Goal: Information Seeking & Learning: Learn about a topic

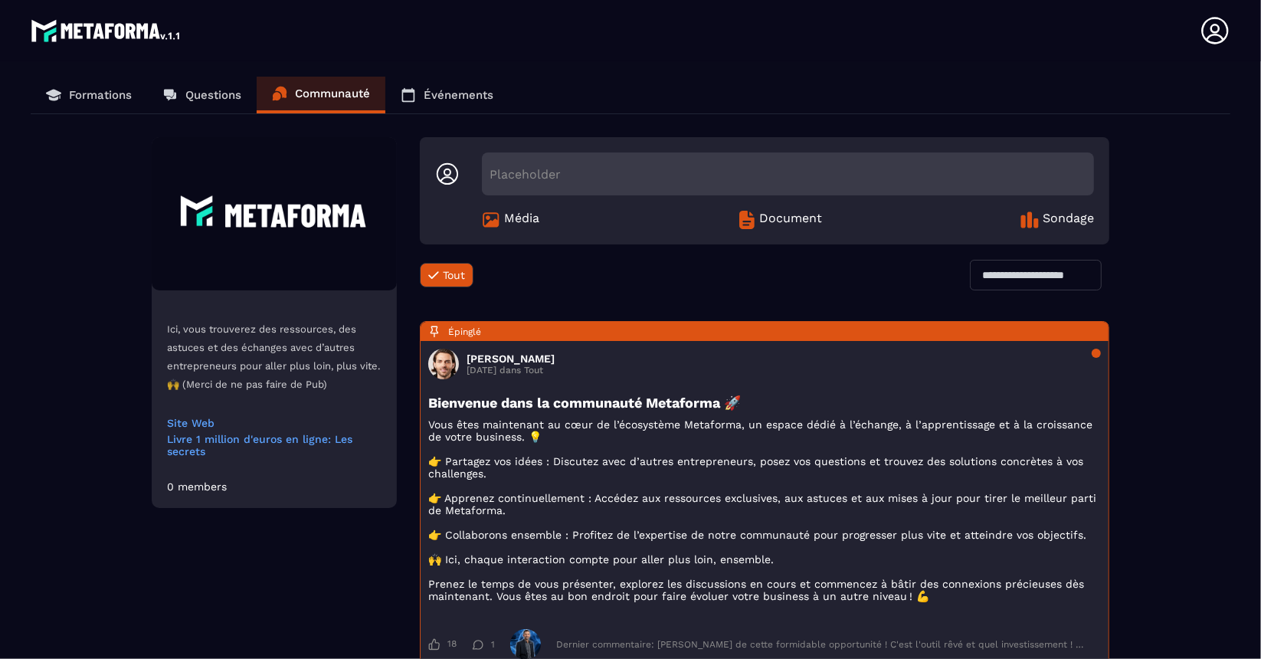
click at [71, 94] on p "Formations" at bounding box center [100, 95] width 63 height 14
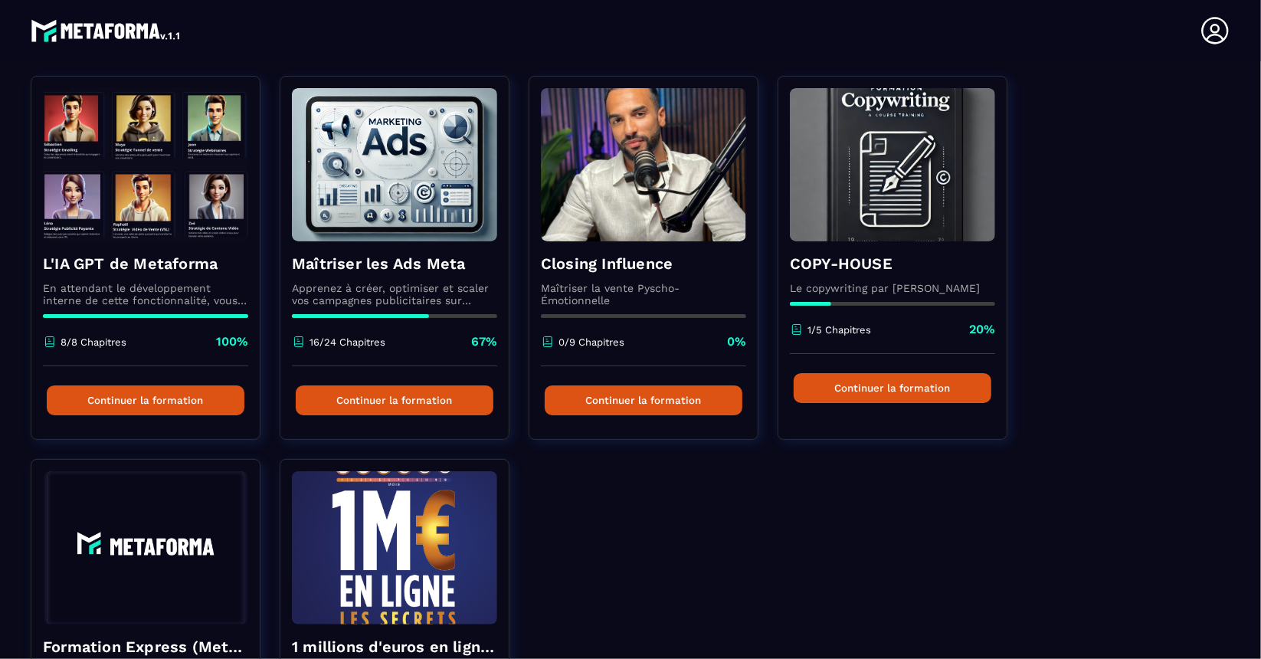
scroll to position [112, 0]
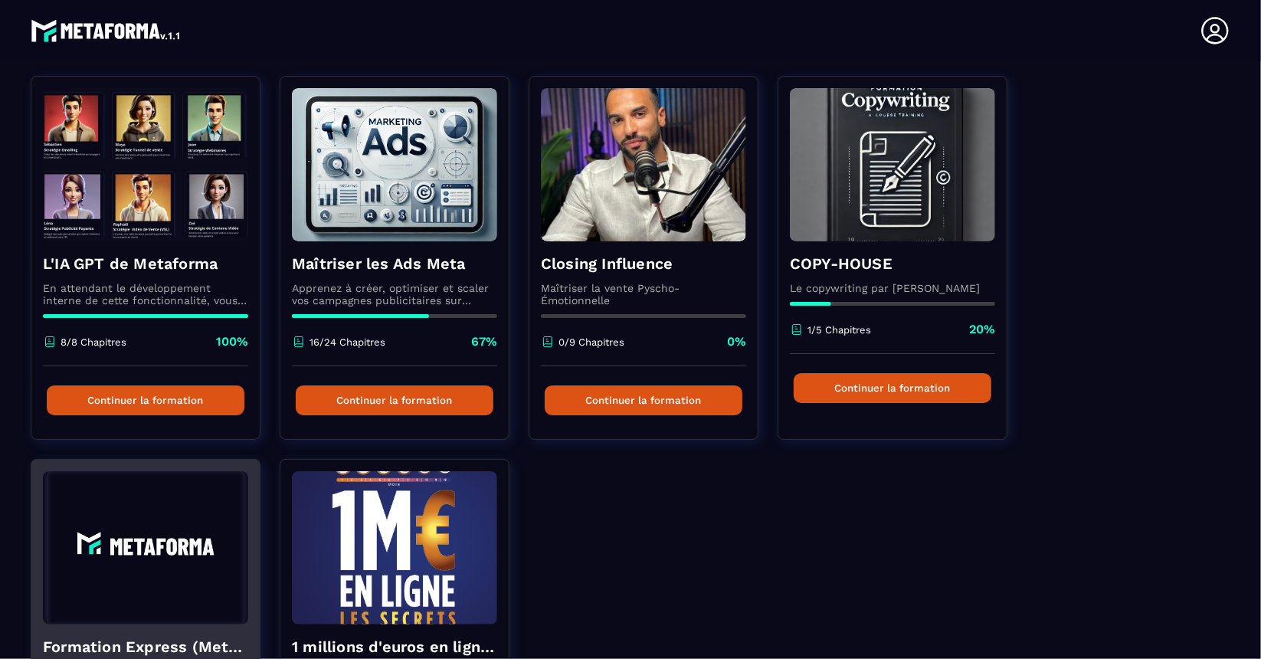
click at [182, 531] on img at bounding box center [145, 547] width 205 height 153
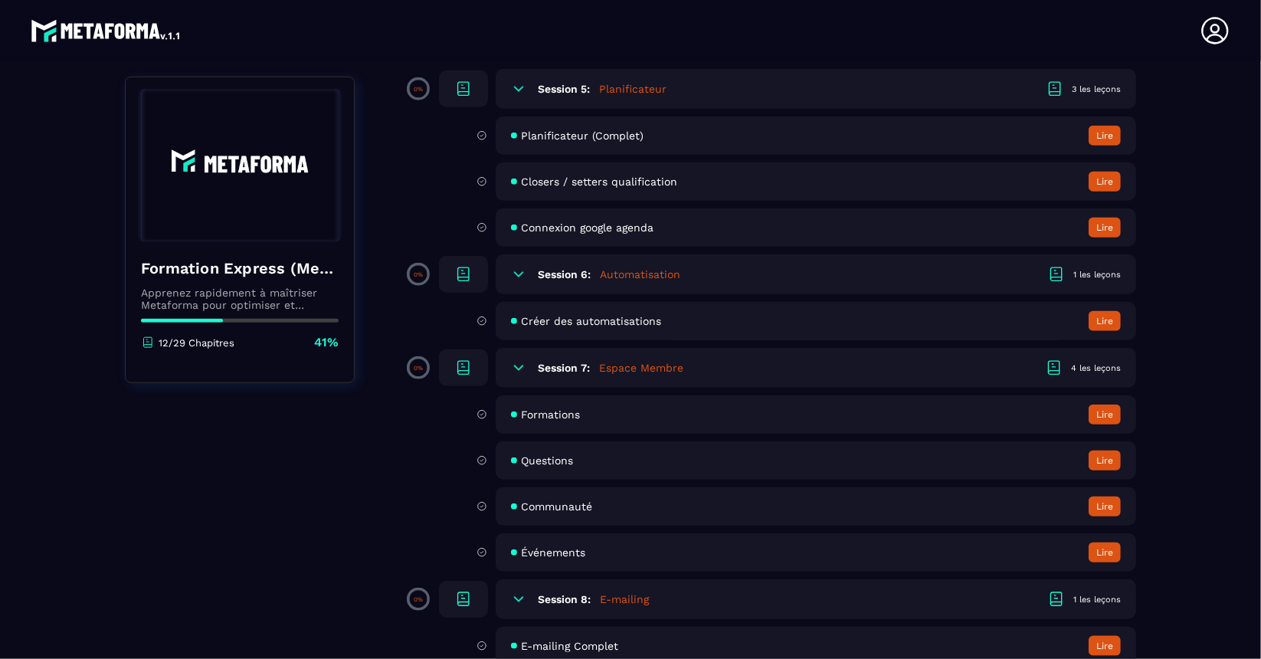
scroll to position [1088, 0]
click at [1104, 416] on button "Lire" at bounding box center [1104, 414] width 32 height 20
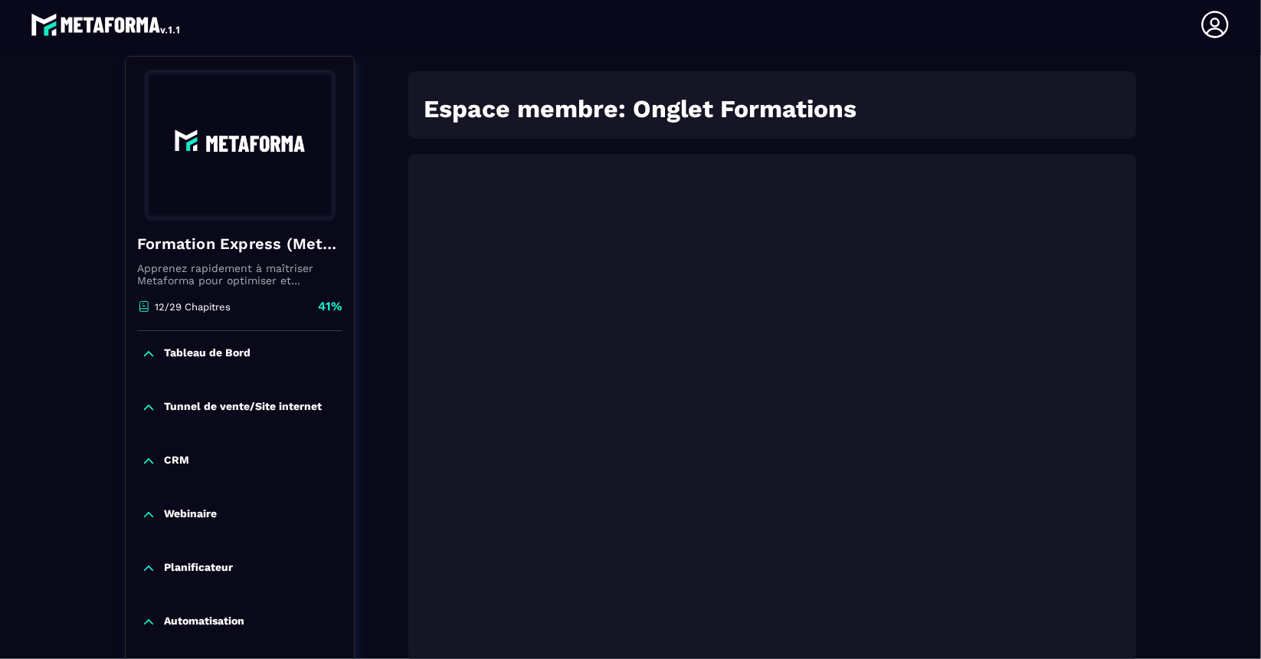
scroll to position [270, 0]
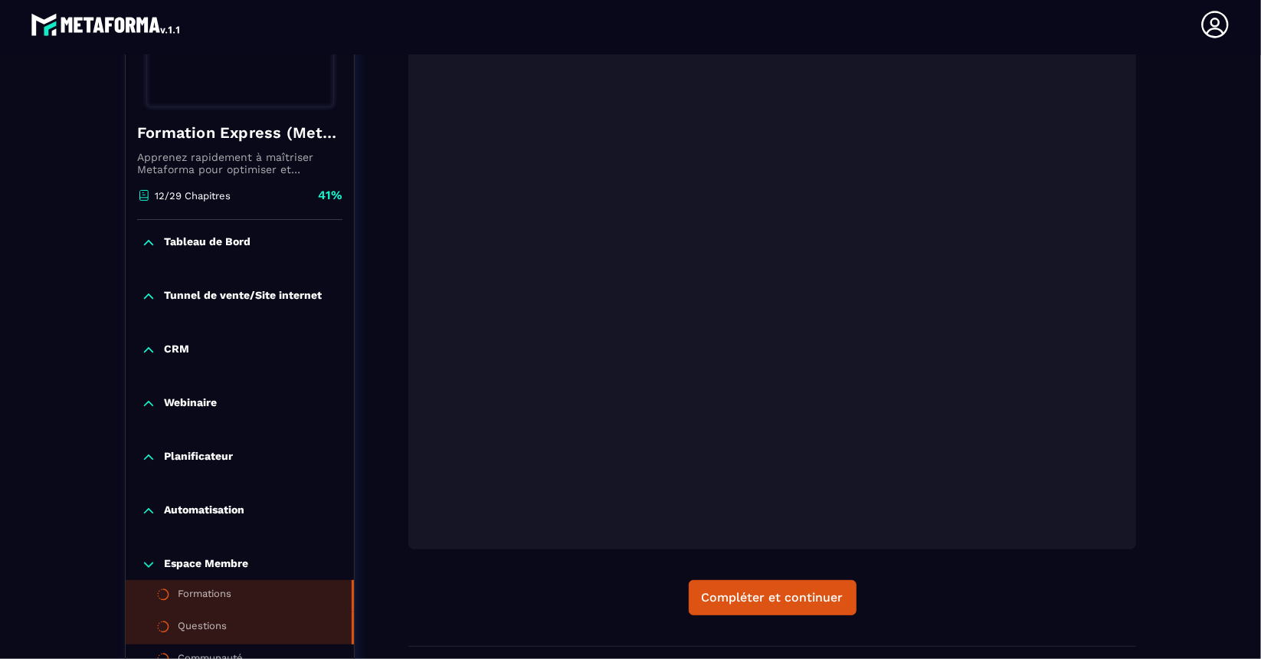
click at [200, 617] on li "Questions" at bounding box center [240, 628] width 228 height 32
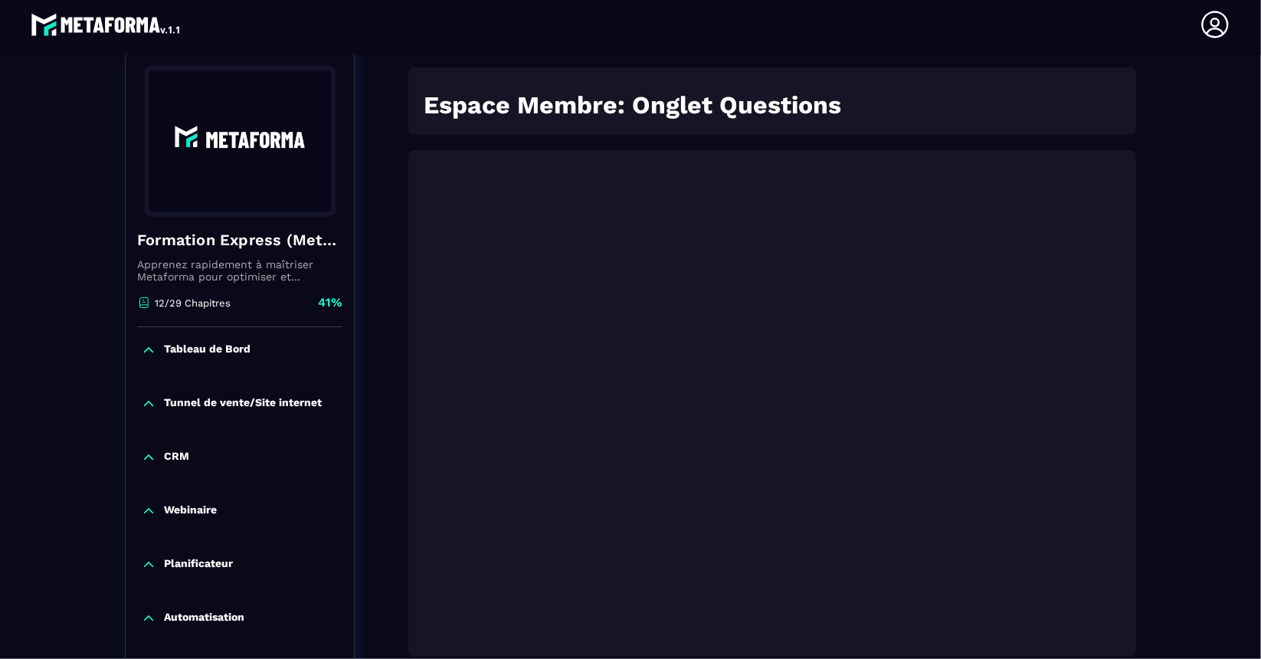
scroll to position [159, 0]
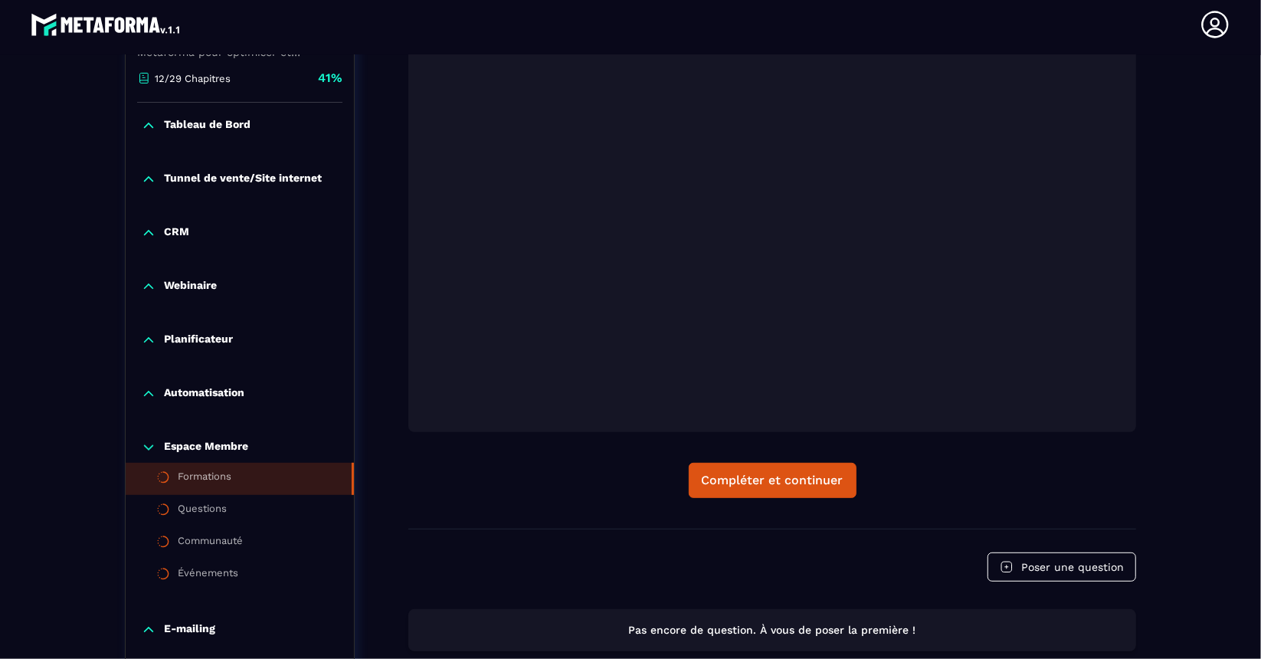
scroll to position [386, 0]
click at [201, 482] on div "Formations" at bounding box center [205, 479] width 54 height 17
click at [224, 504] on div "Questions" at bounding box center [202, 511] width 49 height 17
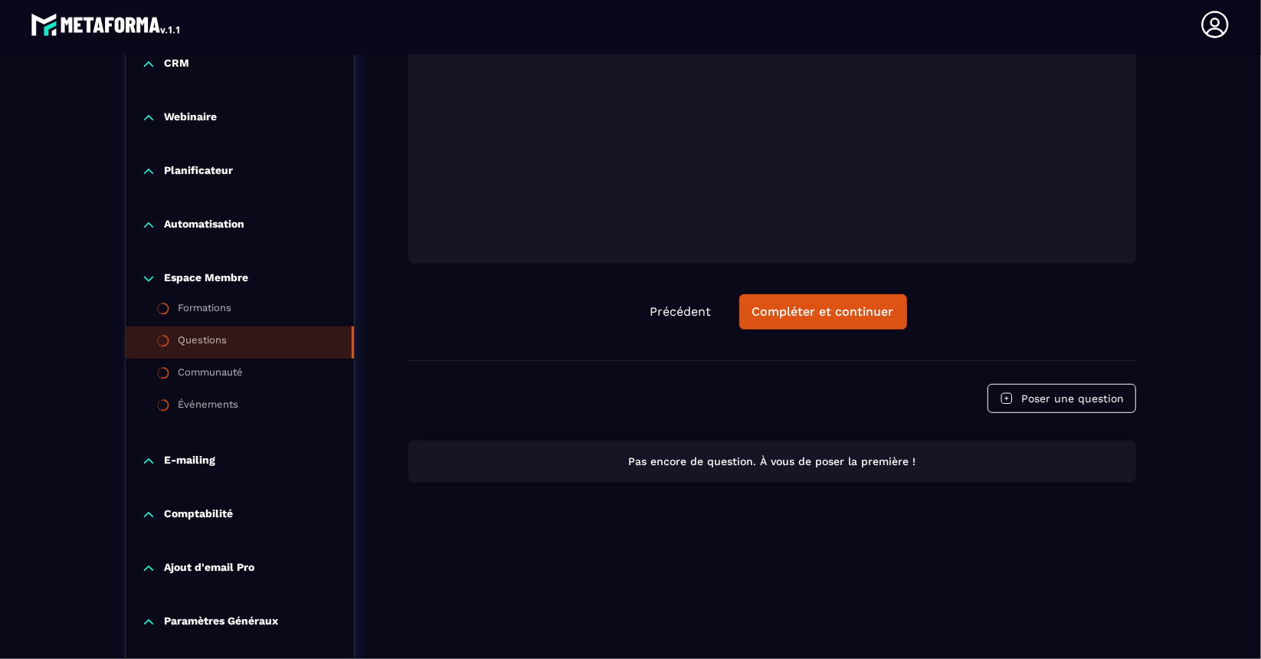
scroll to position [636, 0]
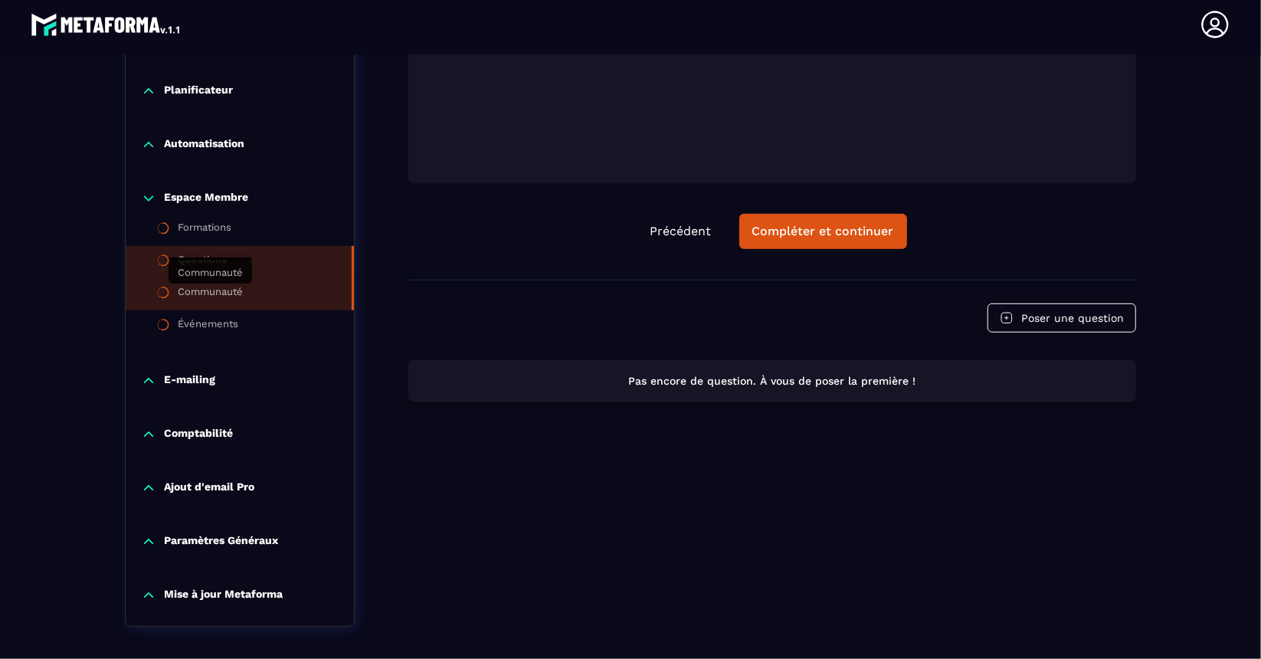
click at [214, 297] on div "Communauté" at bounding box center [210, 294] width 65 height 17
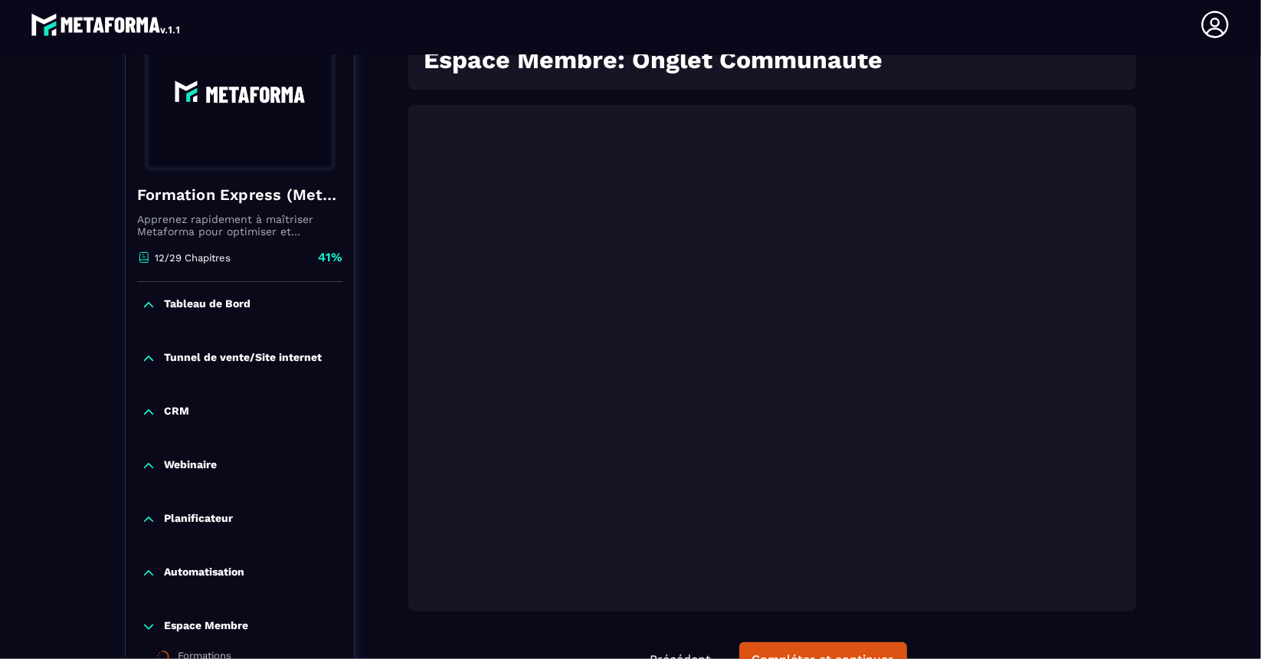
scroll to position [607, 0]
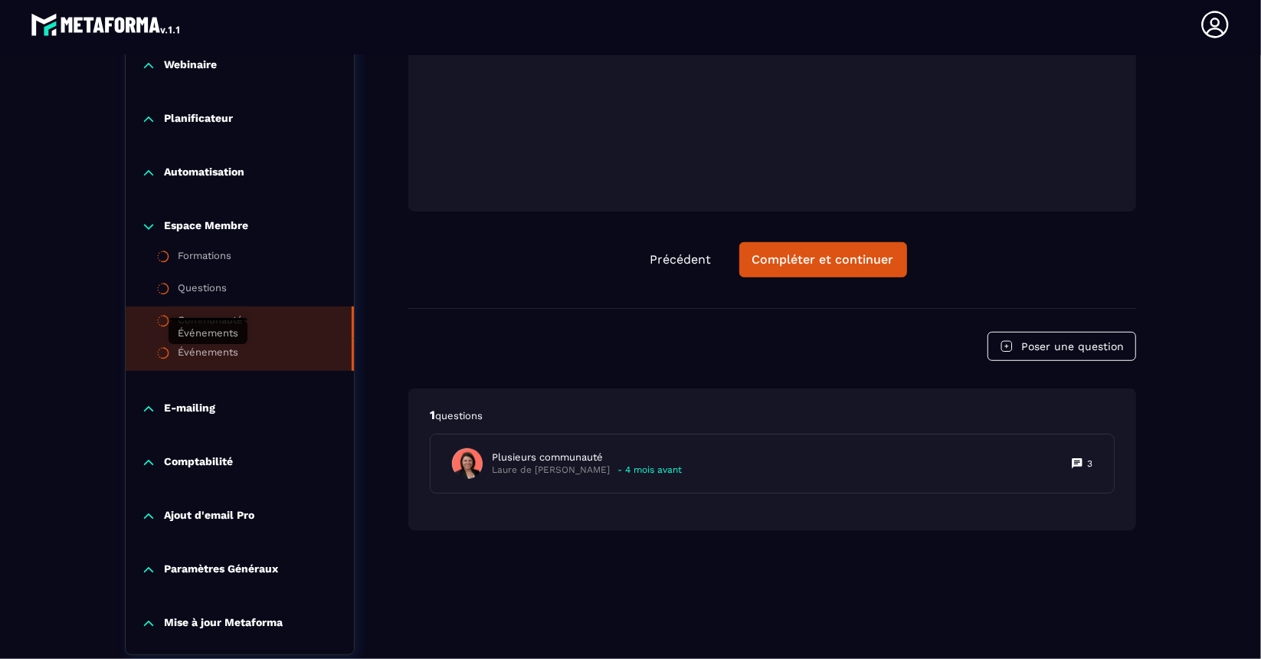
click at [237, 355] on div "Événements" at bounding box center [208, 354] width 61 height 17
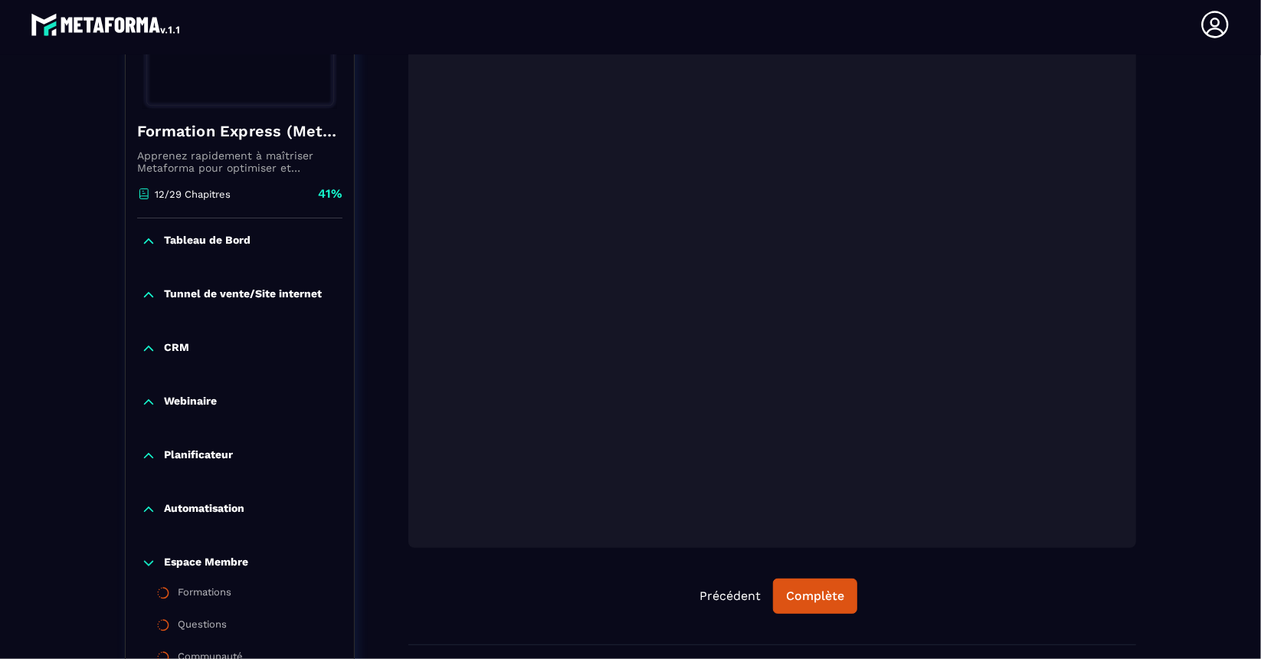
scroll to position [273, 0]
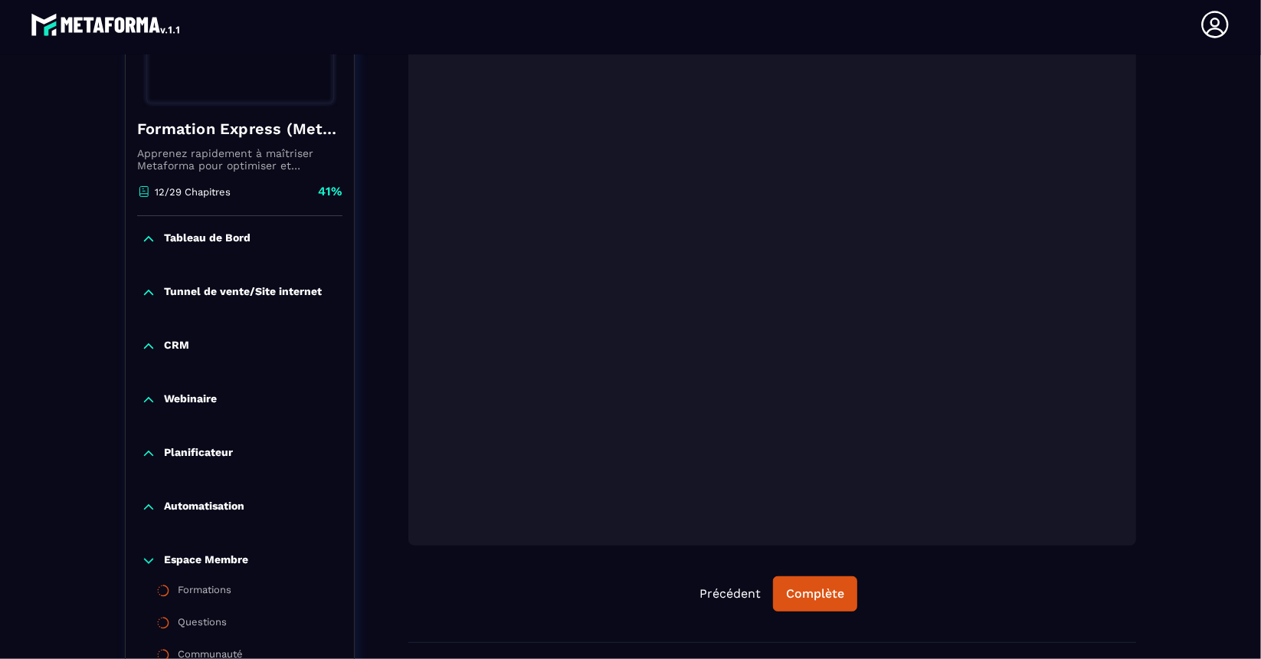
click at [188, 341] on p "CRM" at bounding box center [176, 346] width 25 height 15
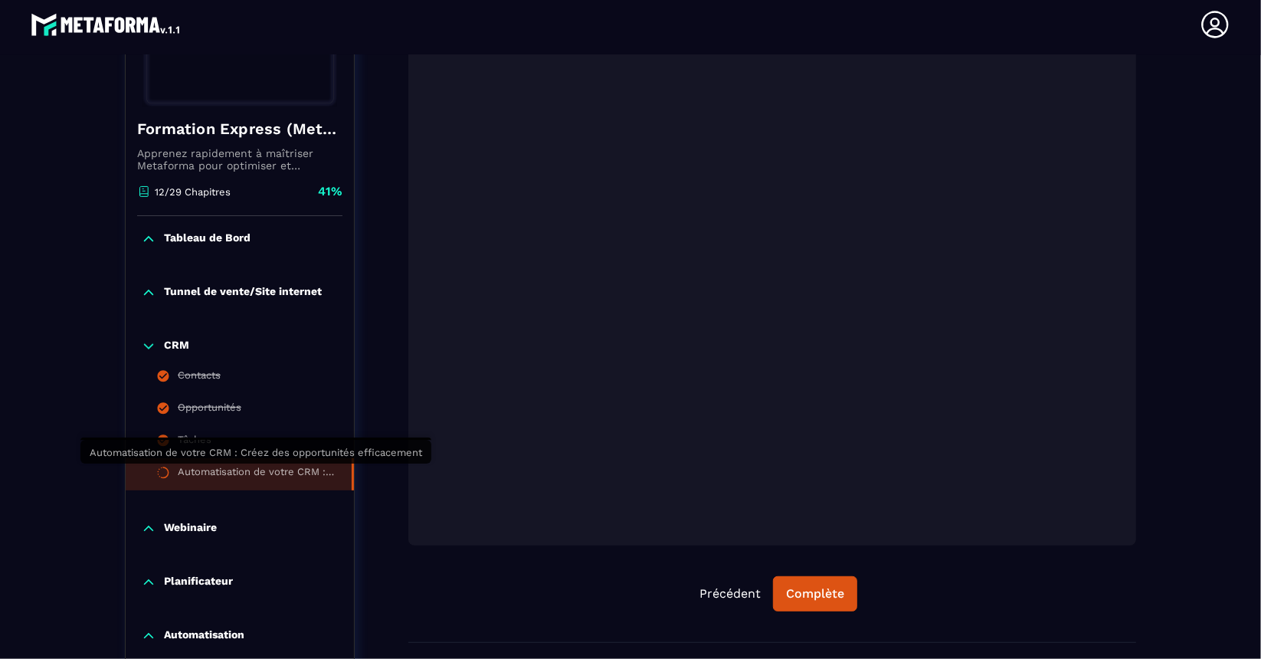
click at [268, 473] on div "Automatisation de votre CRM : Créez des opportunités efficacement" at bounding box center [257, 474] width 159 height 17
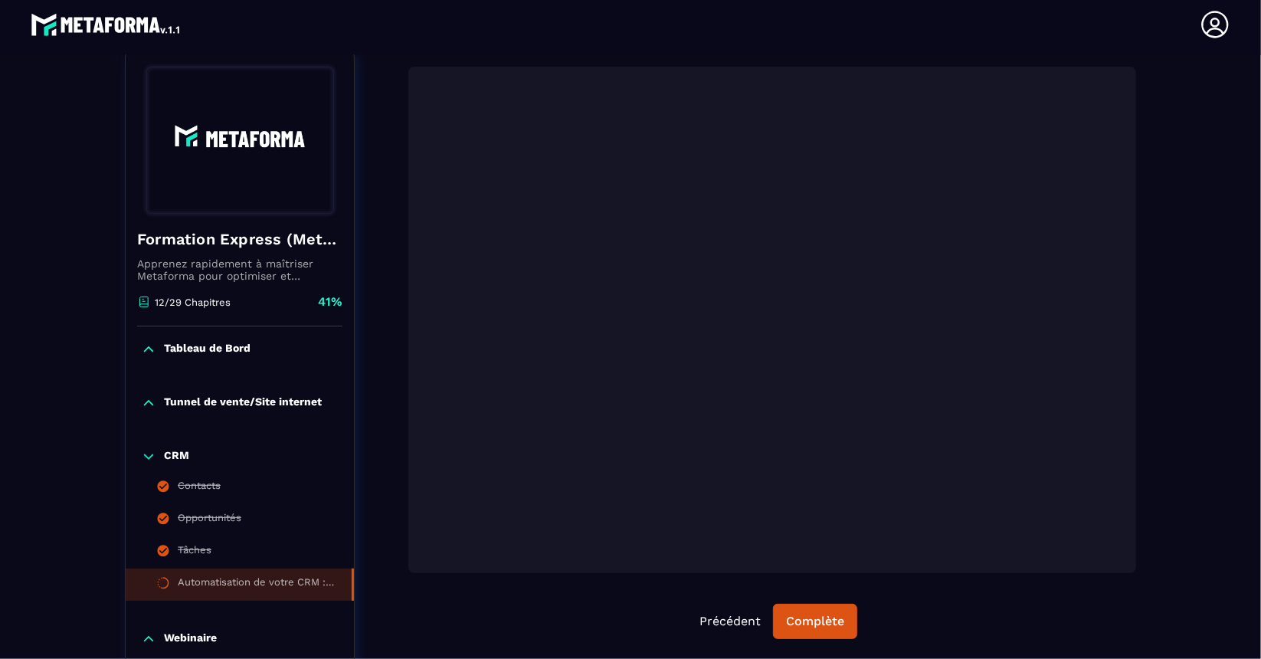
scroll to position [159, 0]
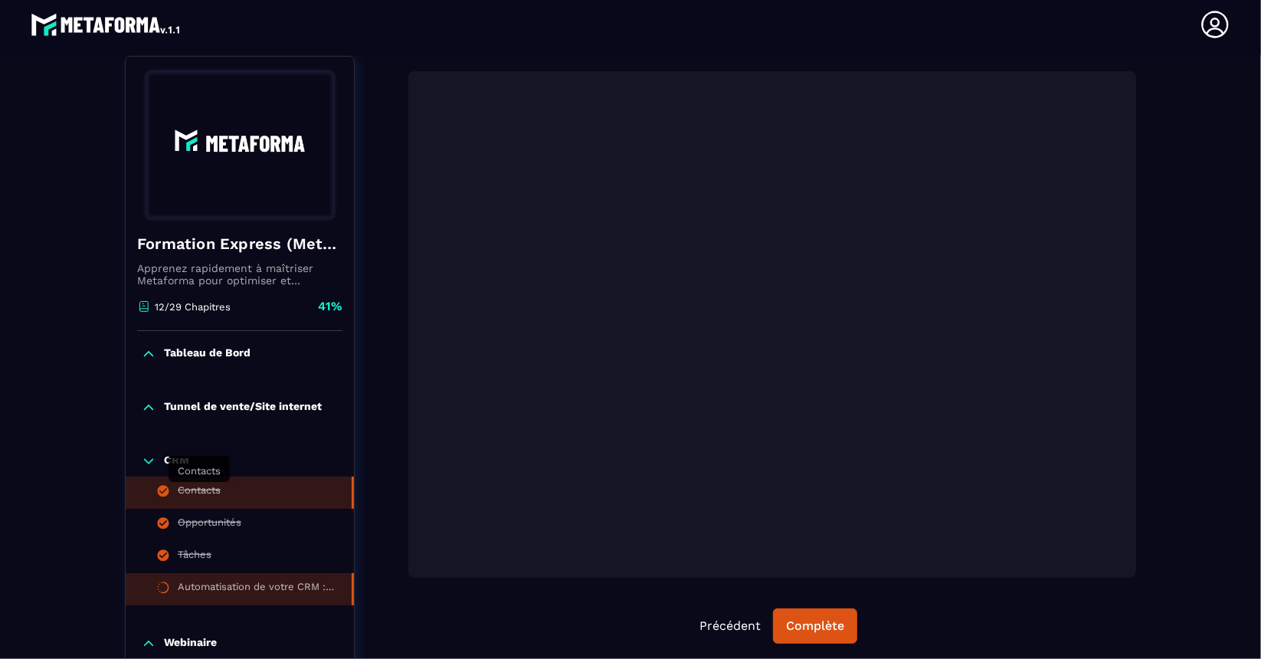
click at [196, 485] on div "Contacts" at bounding box center [199, 492] width 43 height 17
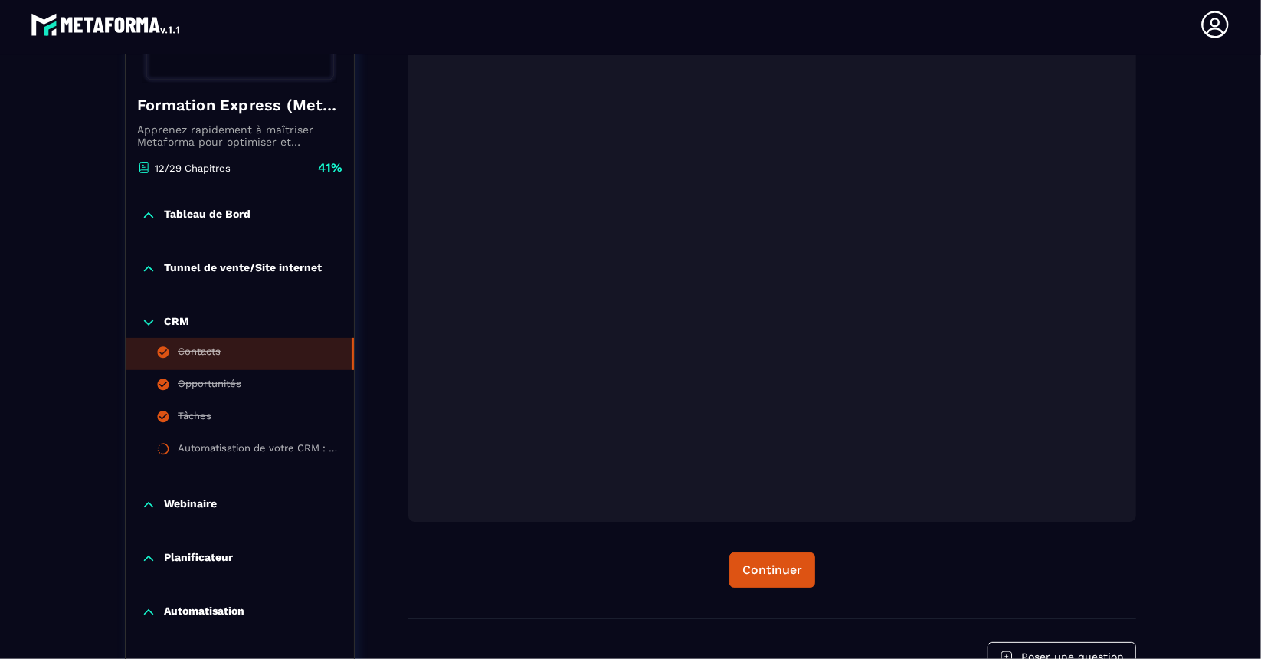
scroll to position [298, 0]
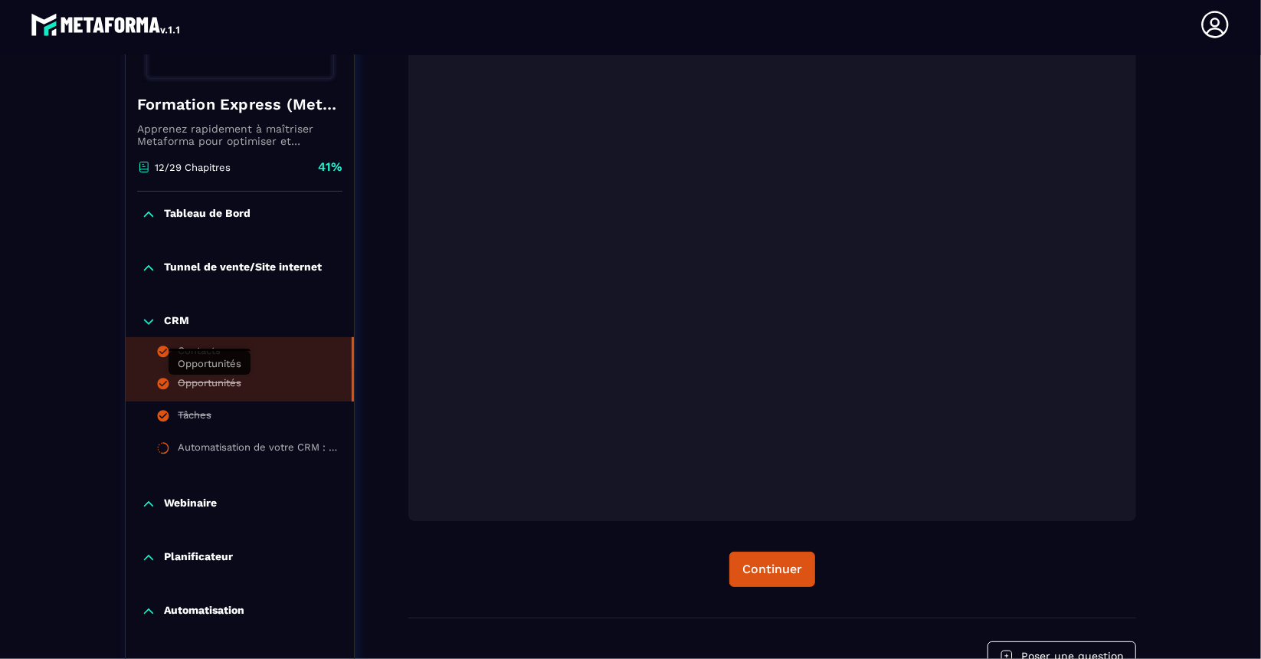
click at [240, 382] on div "Opportunités" at bounding box center [210, 385] width 64 height 17
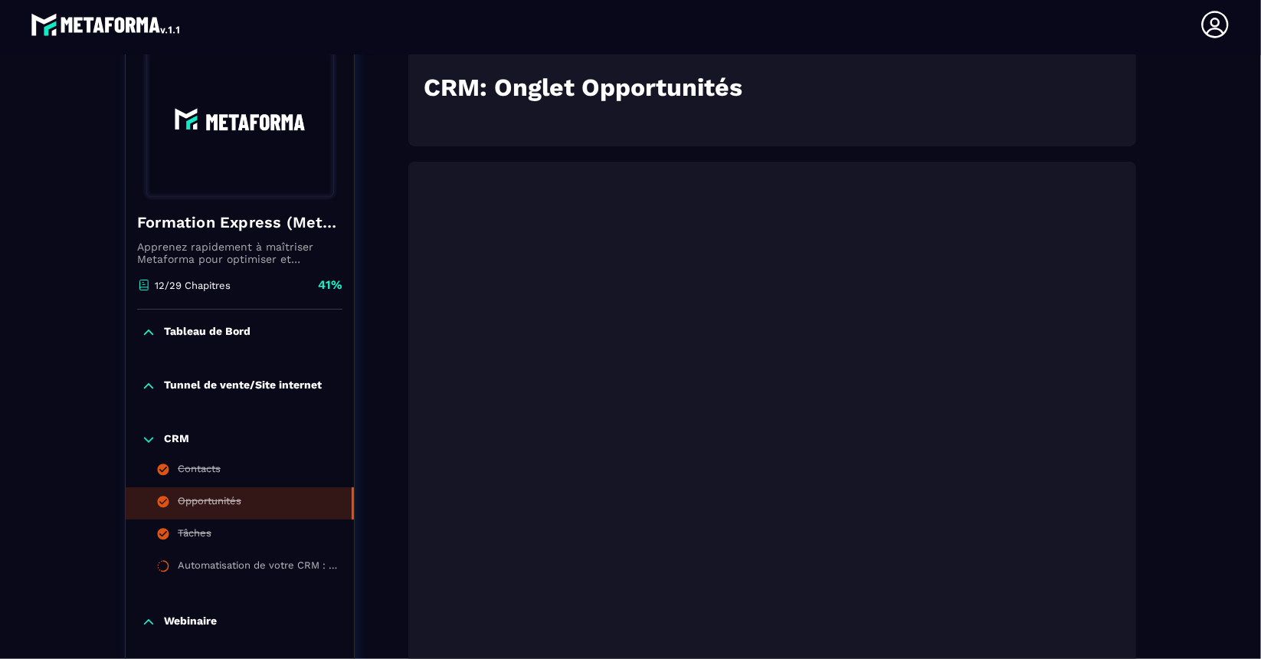
scroll to position [159, 0]
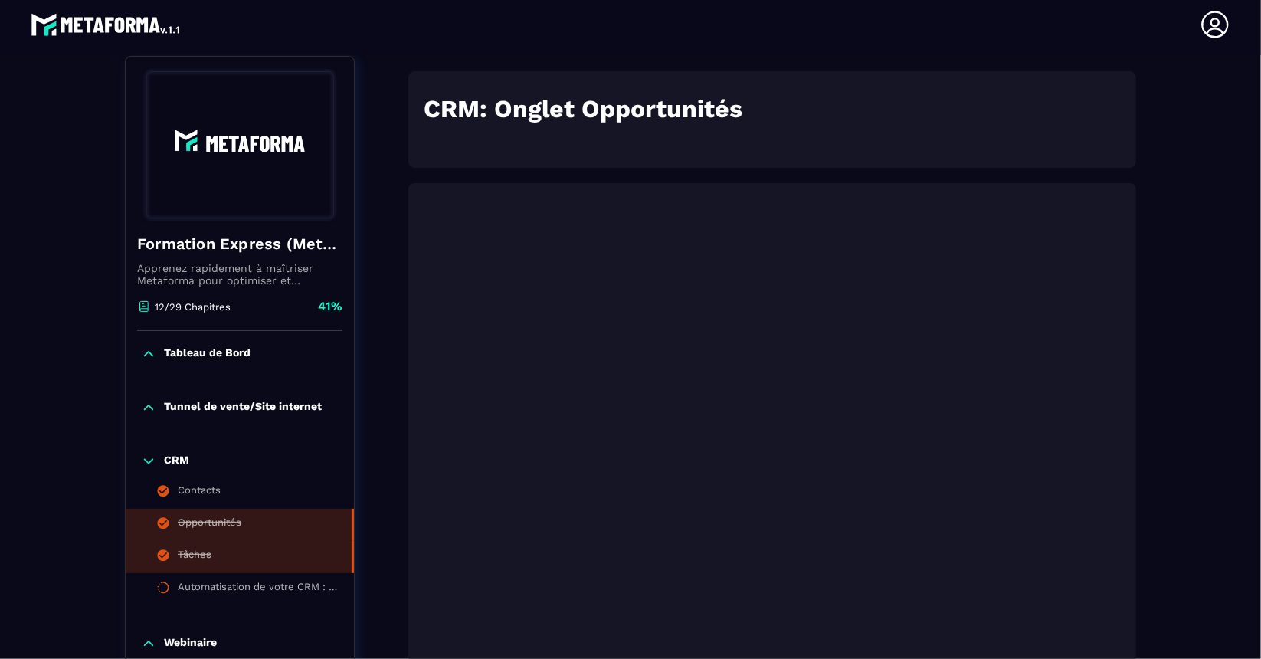
click at [229, 560] on li "Tâches" at bounding box center [240, 557] width 228 height 32
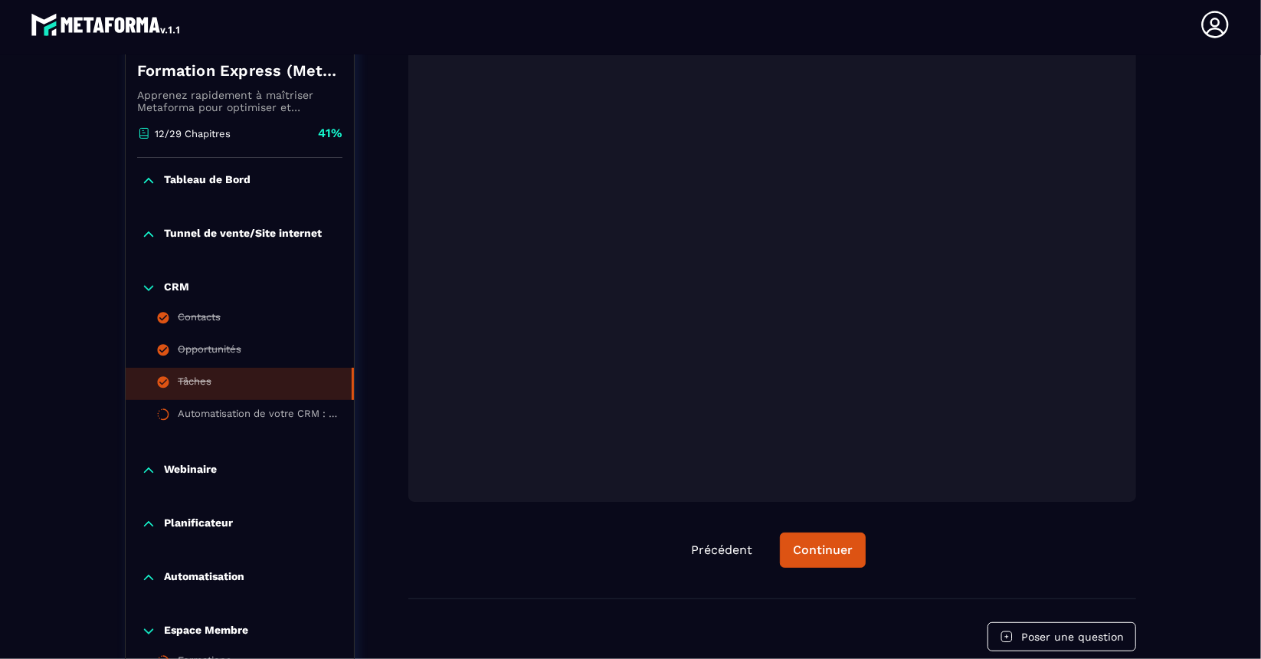
scroll to position [362, 0]
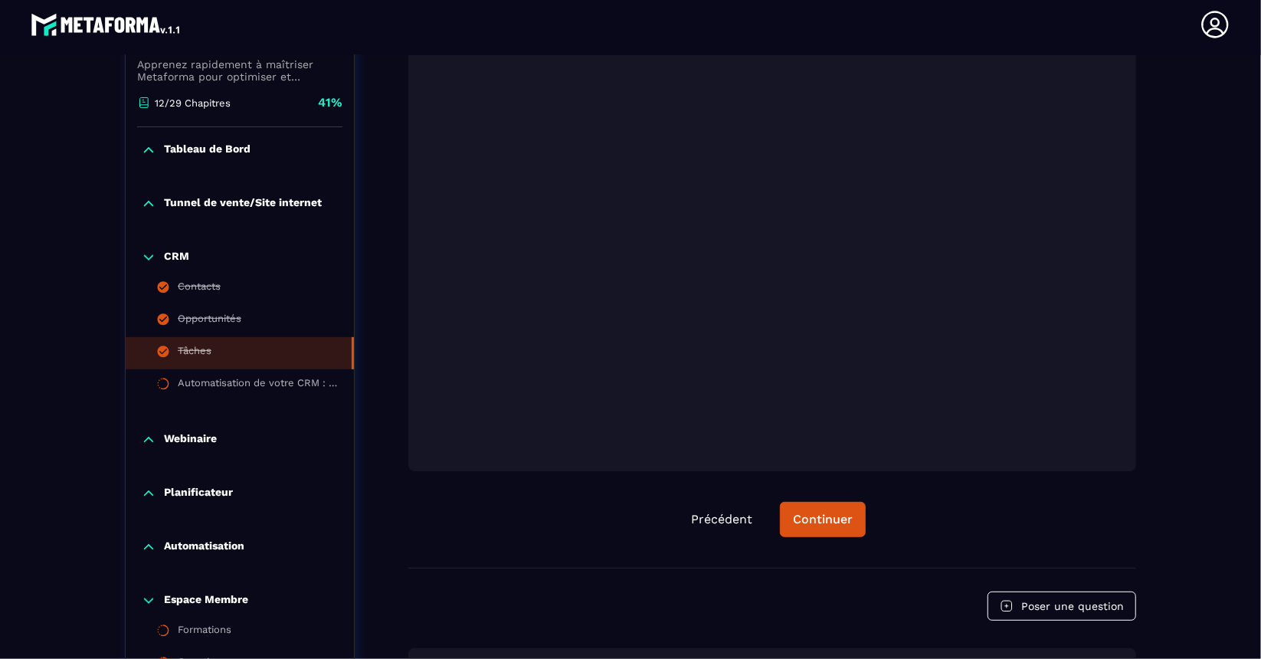
click at [222, 487] on p "Planificateur" at bounding box center [198, 493] width 69 height 15
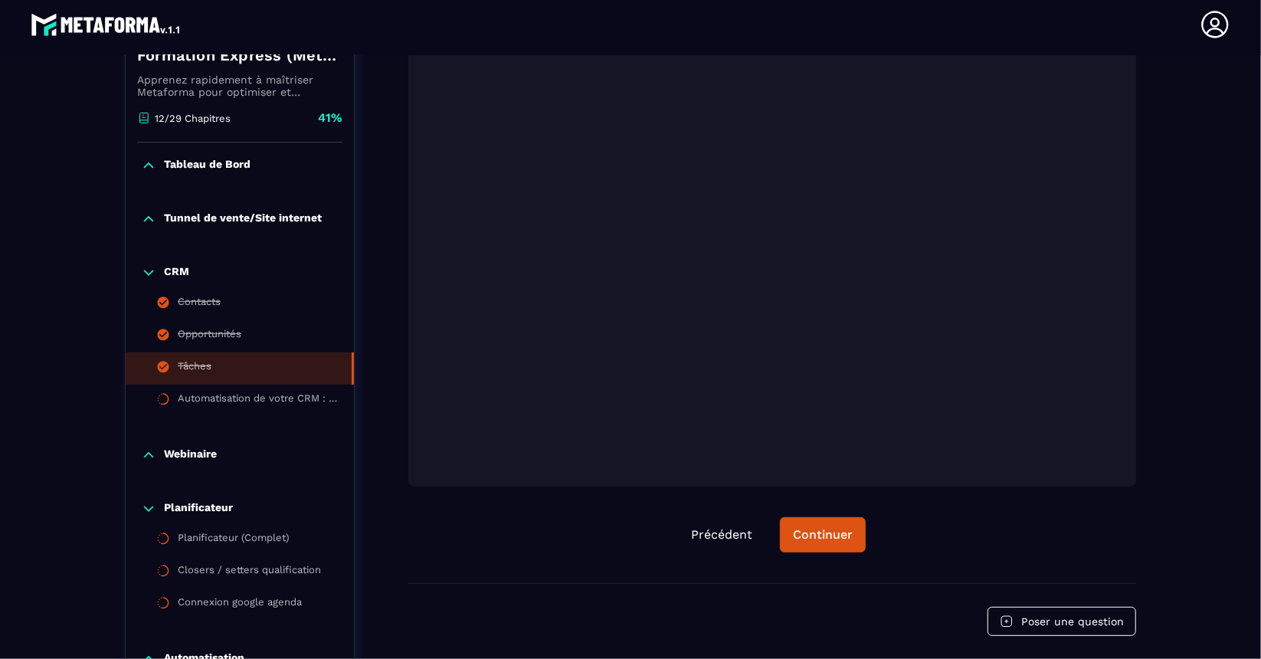
scroll to position [346, 0]
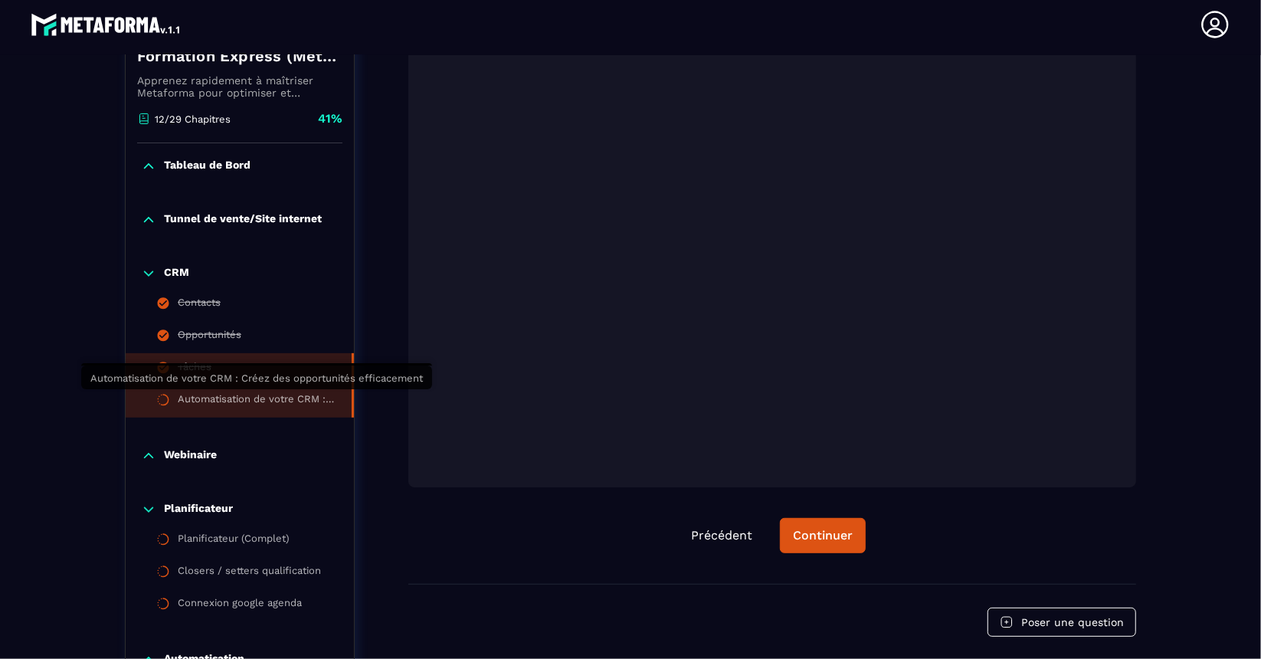
click at [270, 404] on div "Automatisation de votre CRM : Créez des opportunités efficacement" at bounding box center [257, 401] width 159 height 17
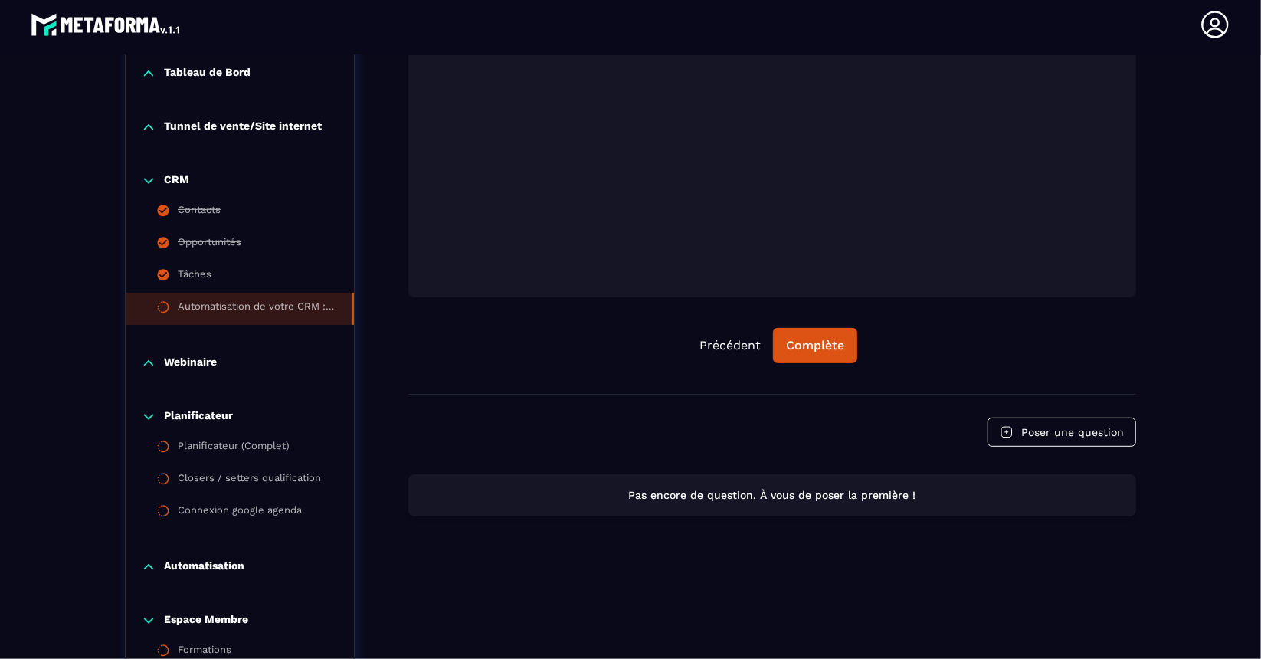
scroll to position [349, 0]
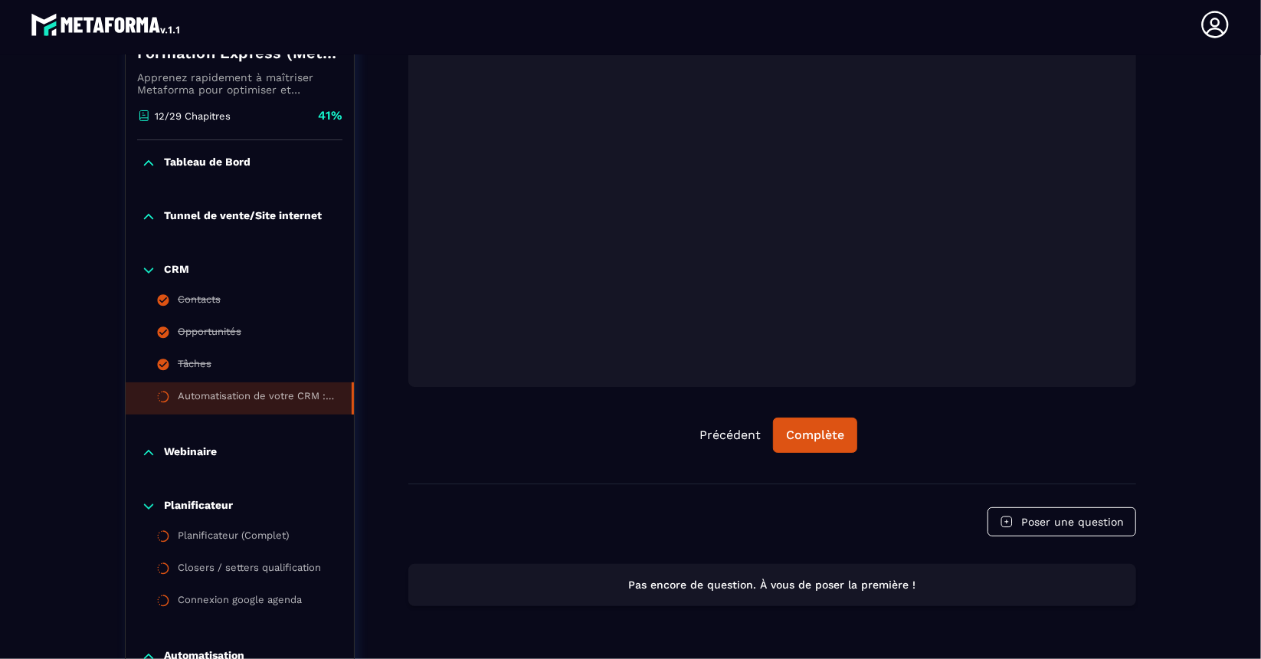
click at [304, 217] on p "Tunnel de vente/Site internet" at bounding box center [243, 216] width 158 height 15
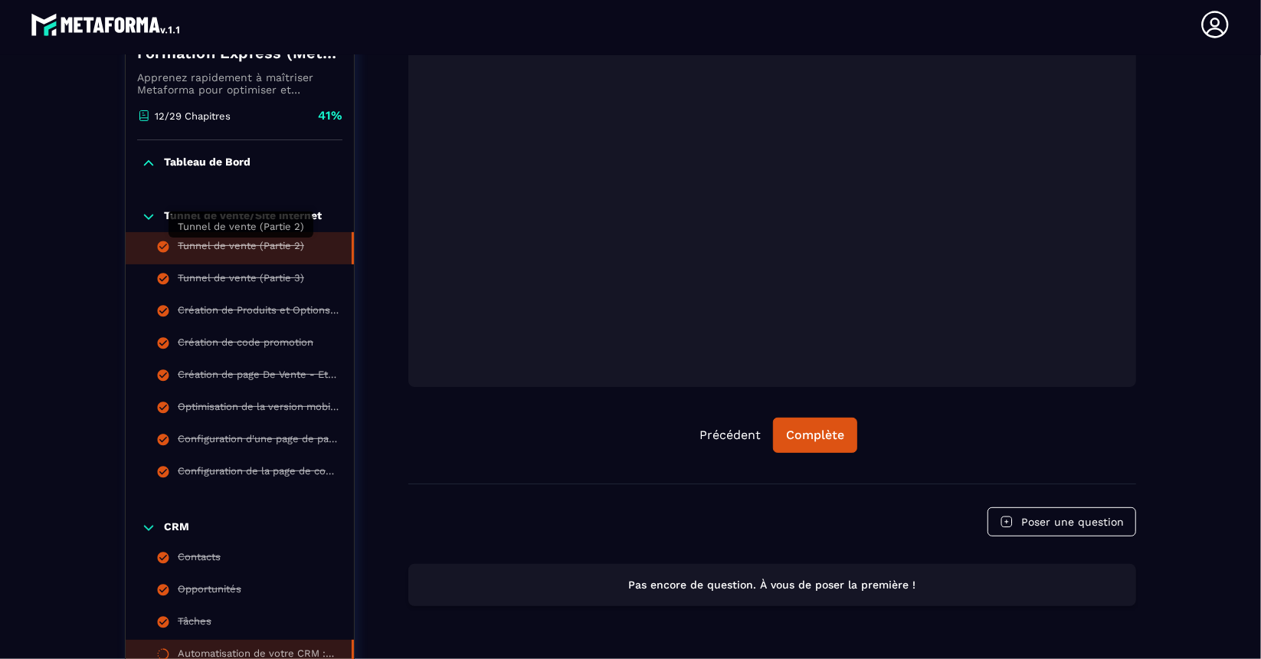
click at [280, 244] on div "Tunnel de vente (Partie 2)" at bounding box center [241, 248] width 126 height 17
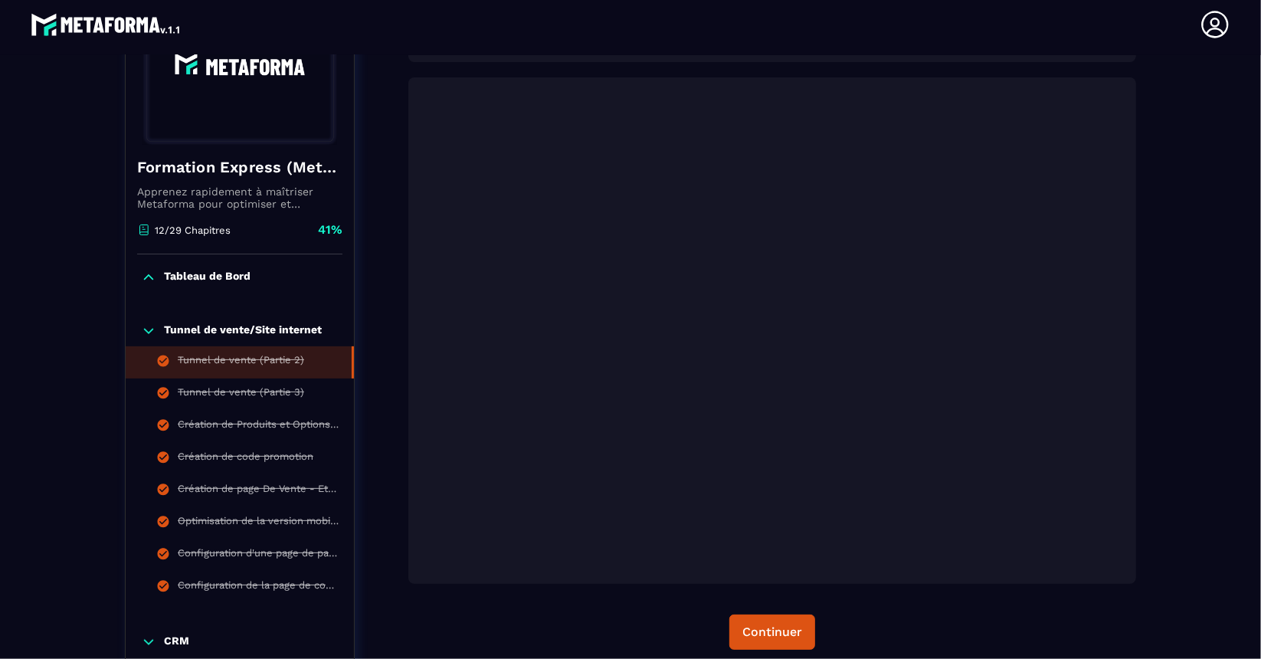
scroll to position [236, 0]
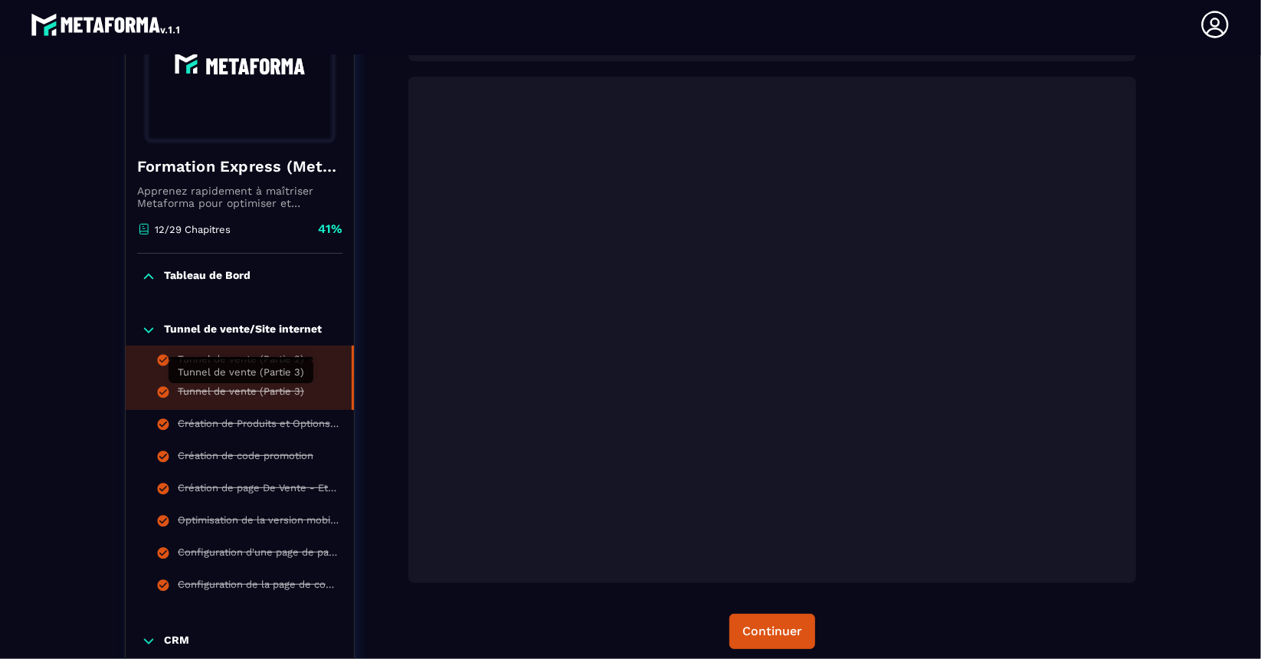
click at [267, 391] on div "Tunnel de vente (Partie 3)" at bounding box center [241, 393] width 126 height 17
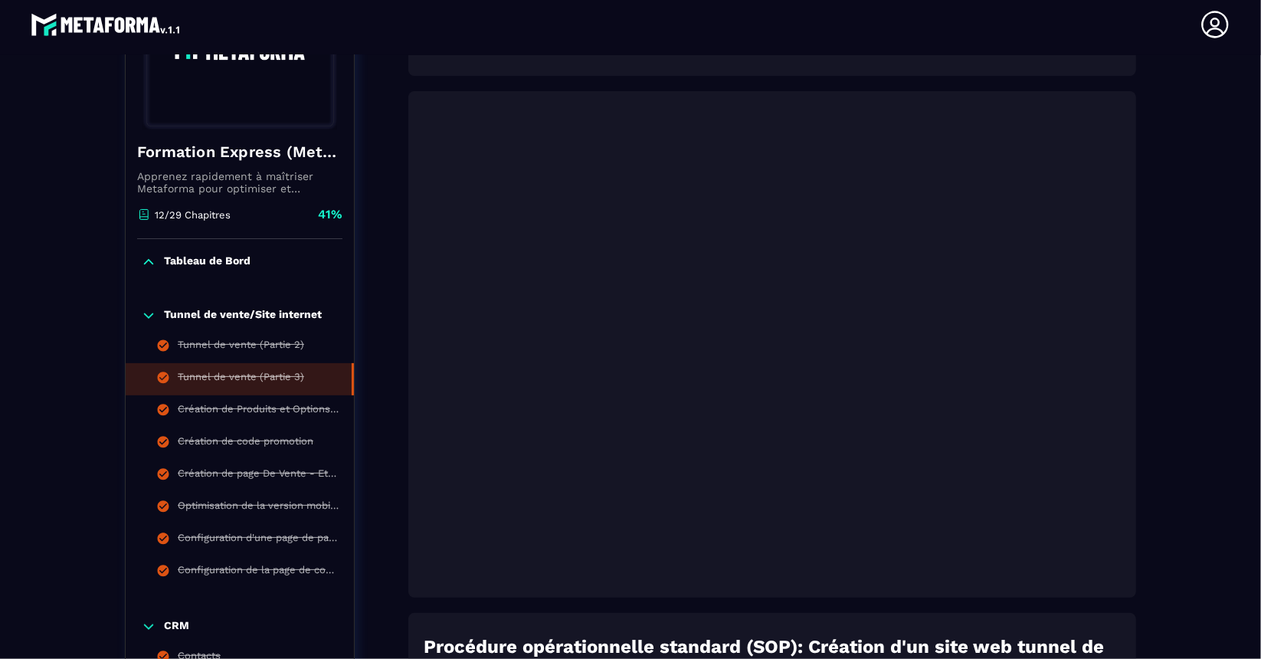
scroll to position [251, 0]
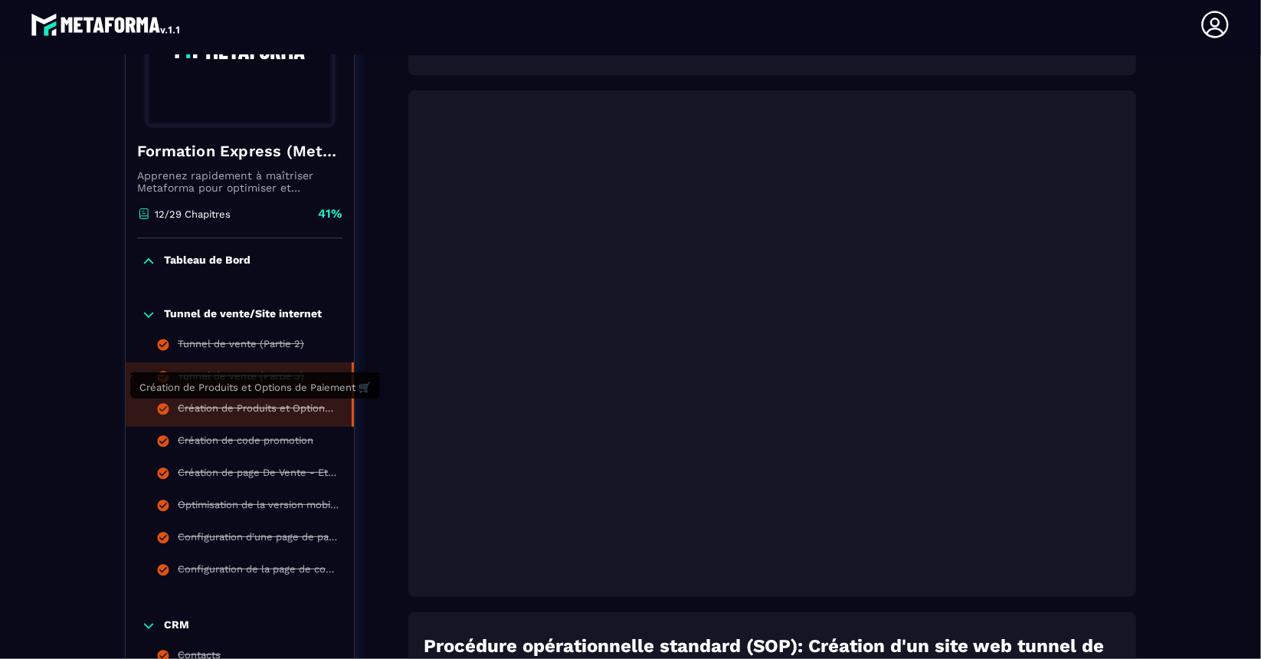
click at [272, 411] on div "Création de Produits et Options de Paiement 🛒" at bounding box center [257, 410] width 159 height 17
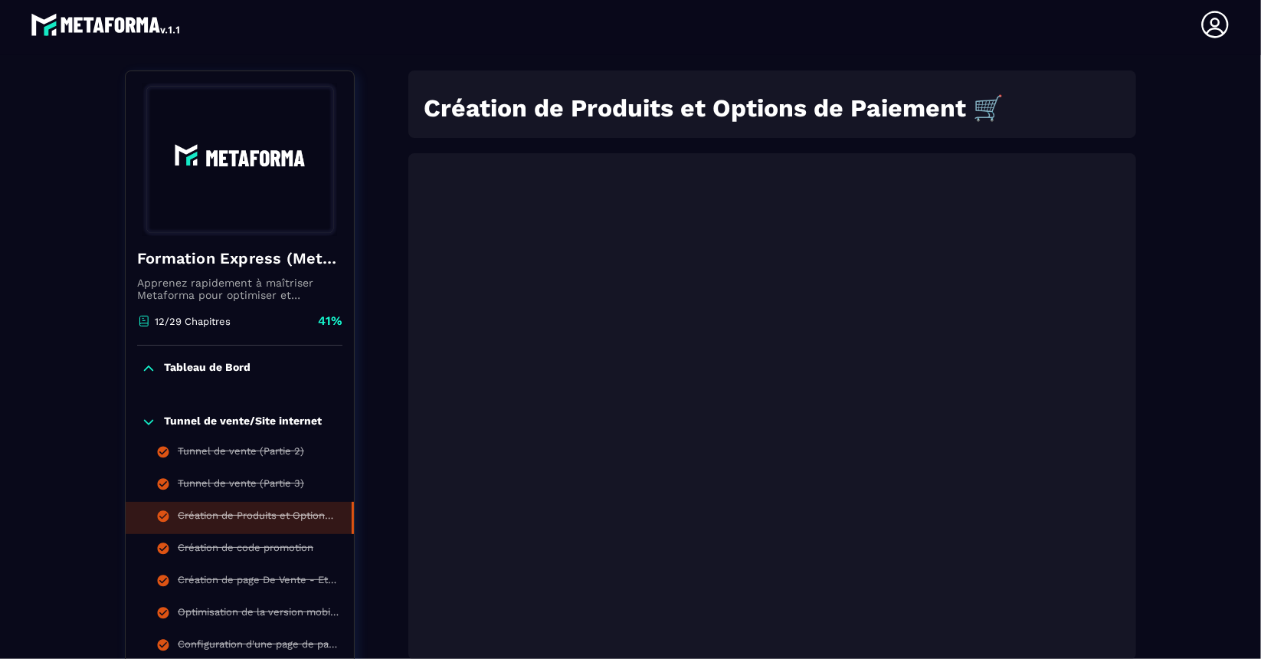
scroll to position [159, 0]
click at [267, 548] on div "Création de code promotion" at bounding box center [246, 549] width 136 height 17
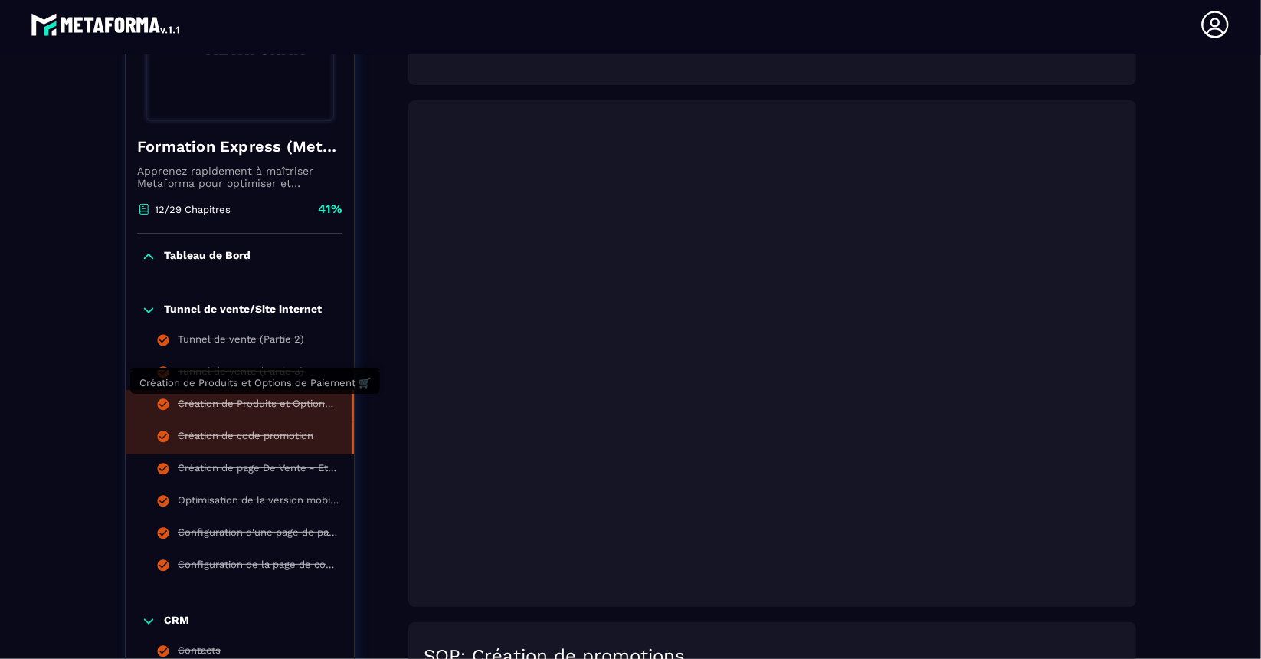
scroll to position [257, 0]
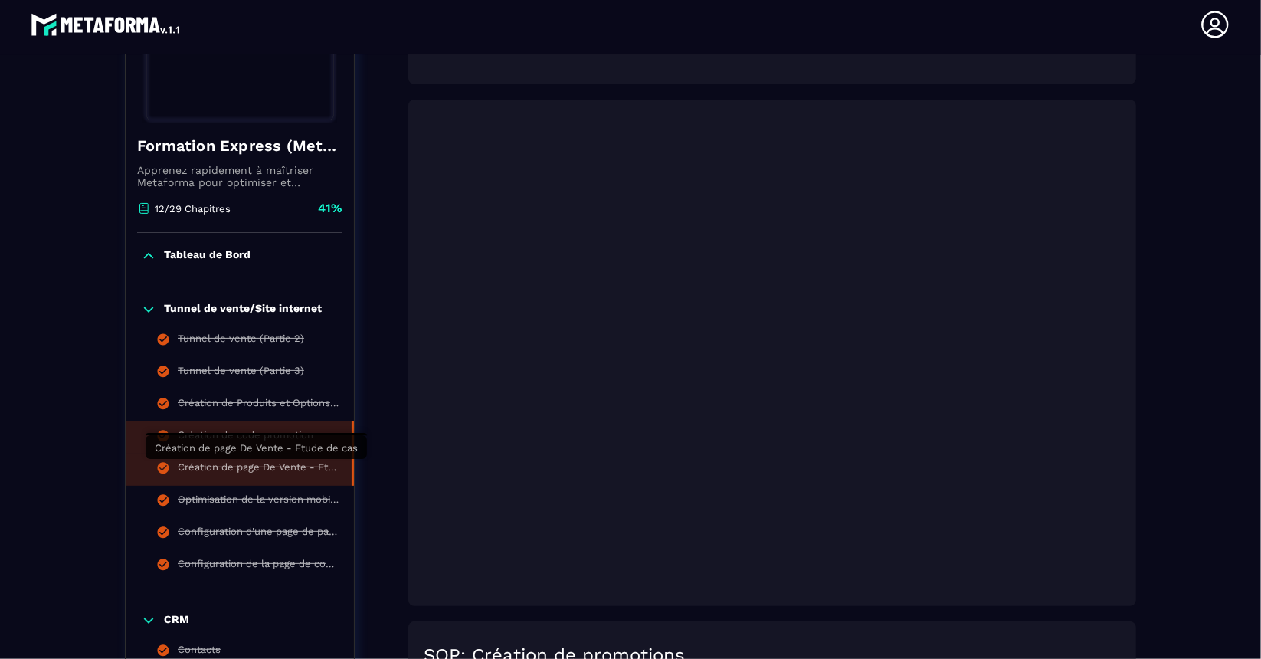
click at [282, 466] on div "Création de page De Vente - Etude de cas" at bounding box center [257, 469] width 159 height 17
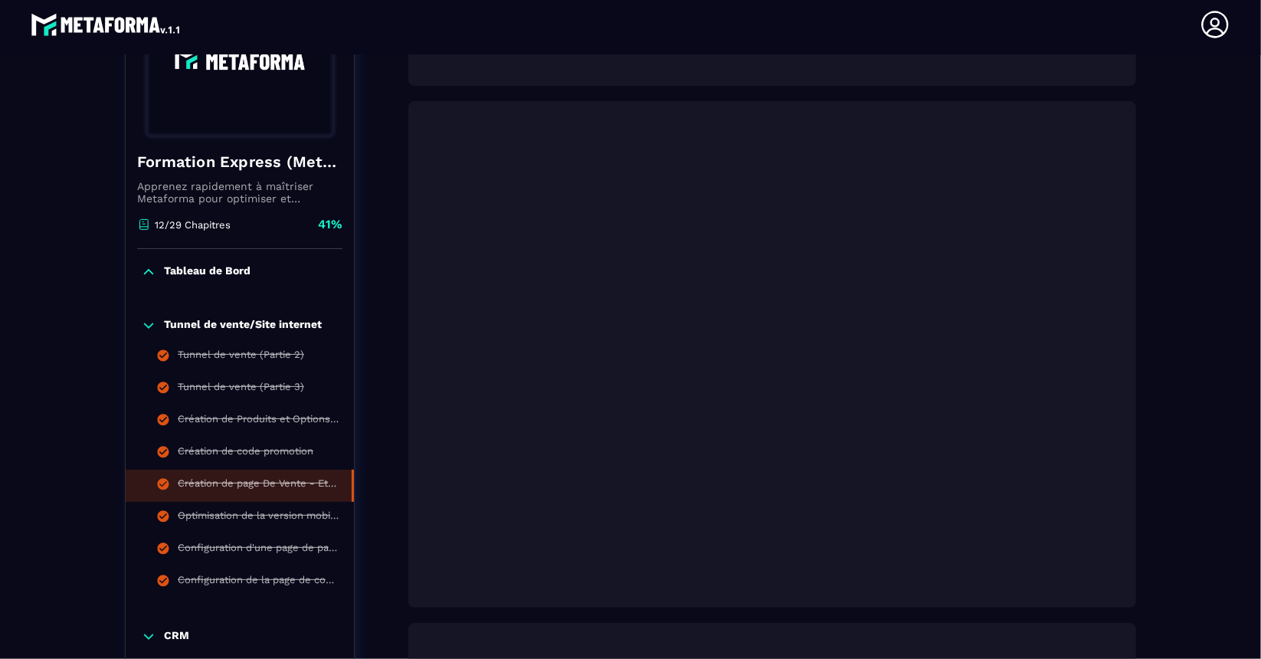
scroll to position [242, 0]
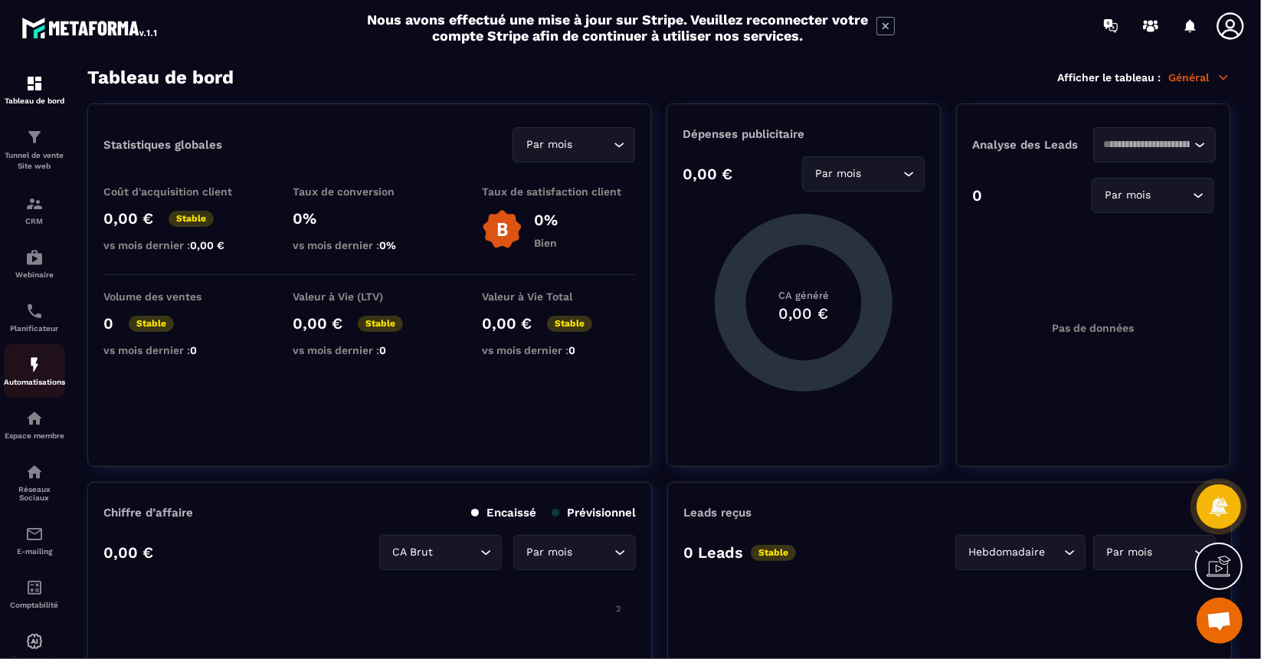
click at [46, 381] on p "Automatisations" at bounding box center [34, 382] width 61 height 8
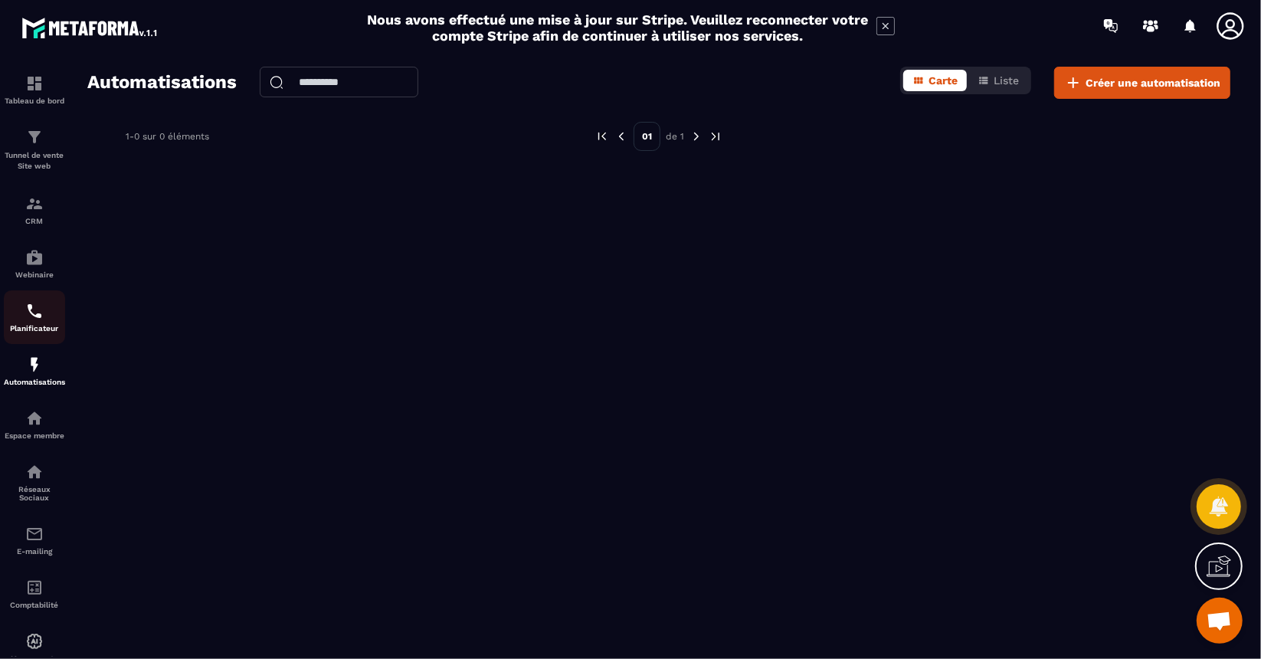
click at [38, 325] on p "Planificateur" at bounding box center [34, 328] width 61 height 8
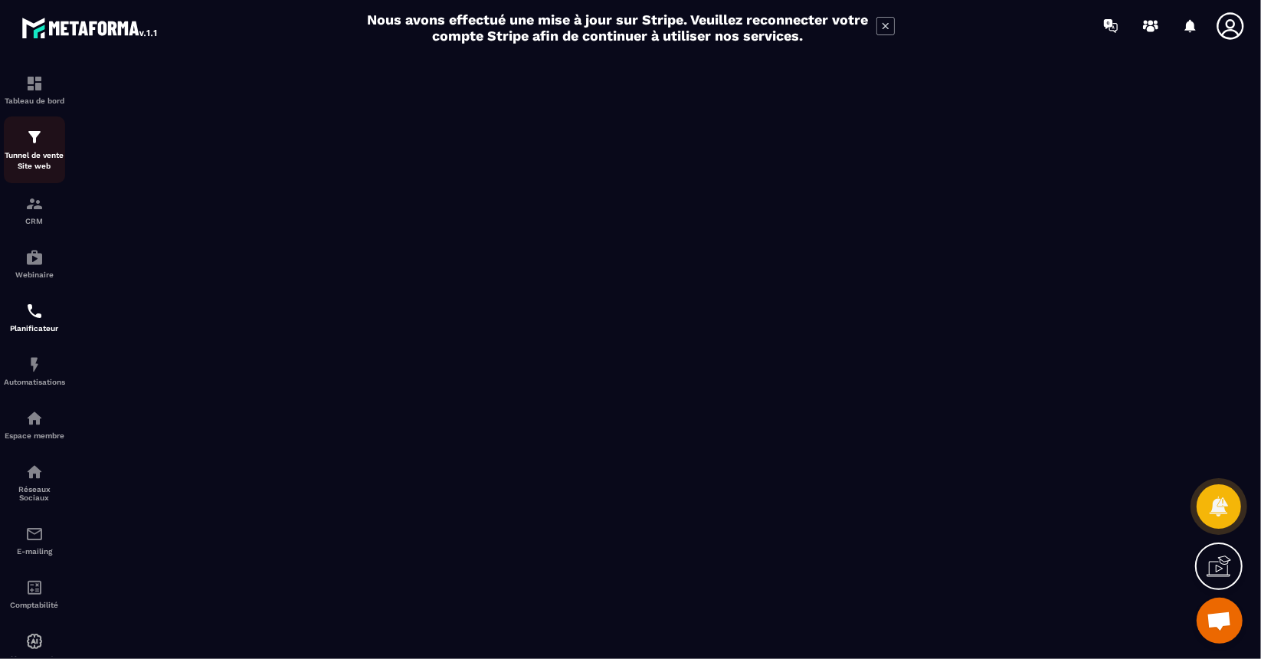
click at [57, 155] on p "Tunnel de vente Site web" at bounding box center [34, 160] width 61 height 21
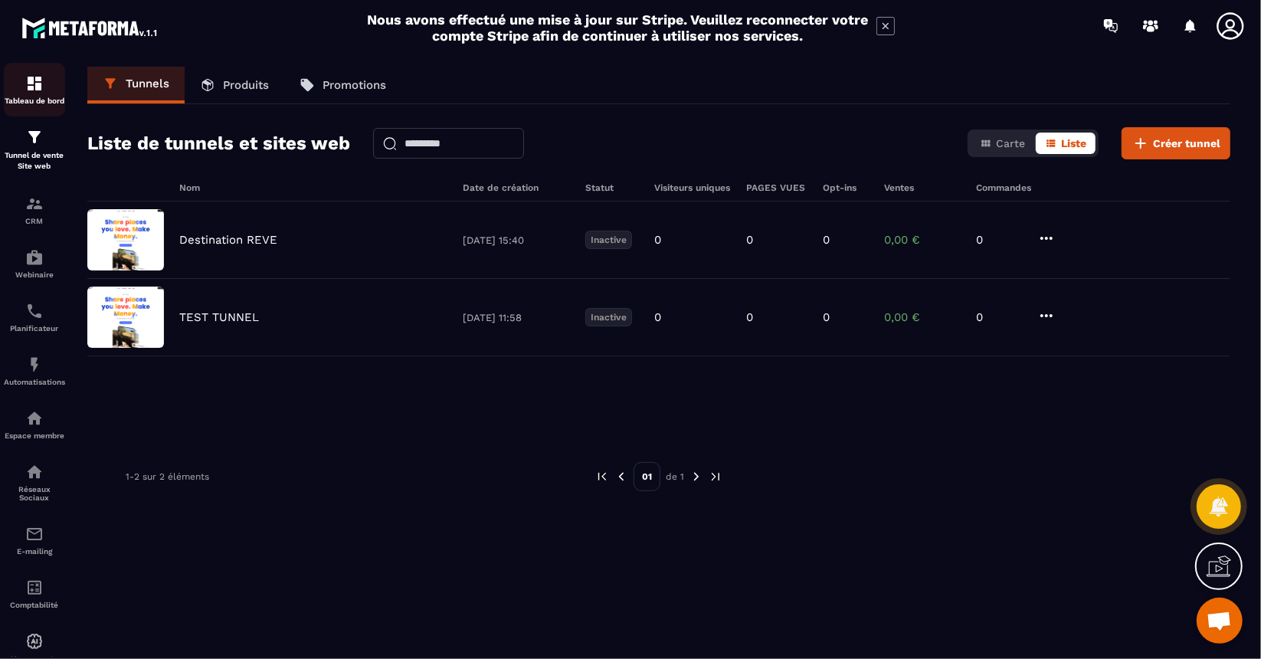
click at [40, 105] on link "Tableau de bord" at bounding box center [34, 90] width 61 height 54
